Goal: Find specific page/section: Find specific page/section

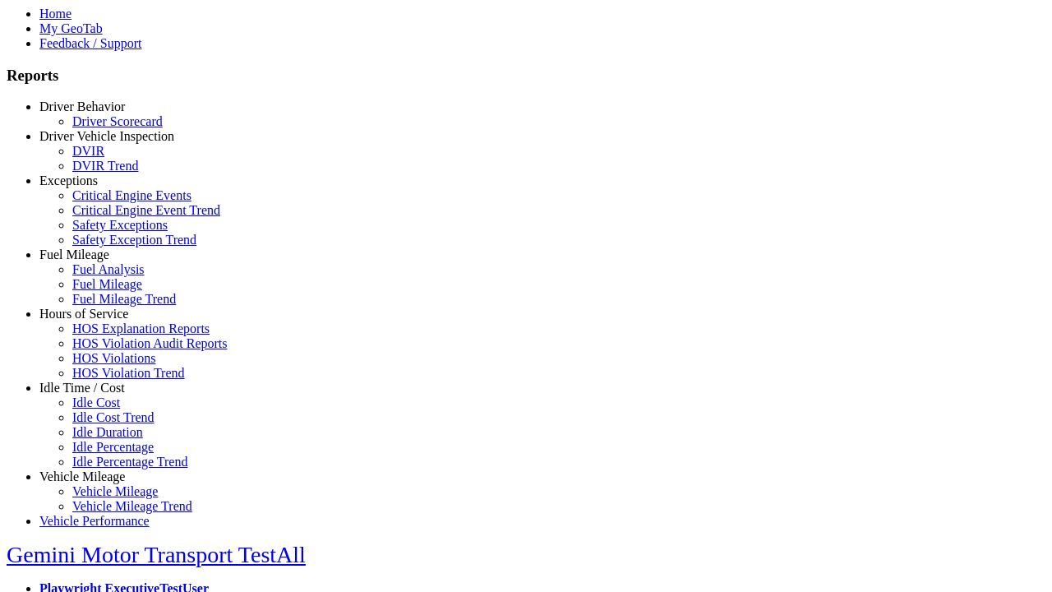
click at [95, 321] on link "Hours of Service" at bounding box center [83, 314] width 89 height 14
click at [107, 335] on link "HOS Explanation Reports" at bounding box center [140, 328] width 137 height 14
